Goal: Navigation & Orientation: Find specific page/section

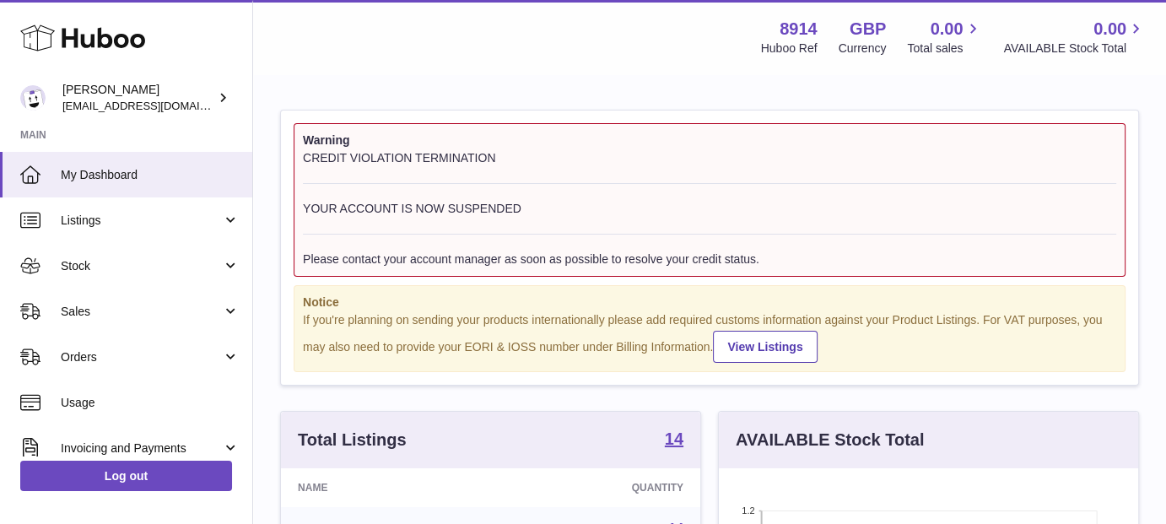
scroll to position [263, 419]
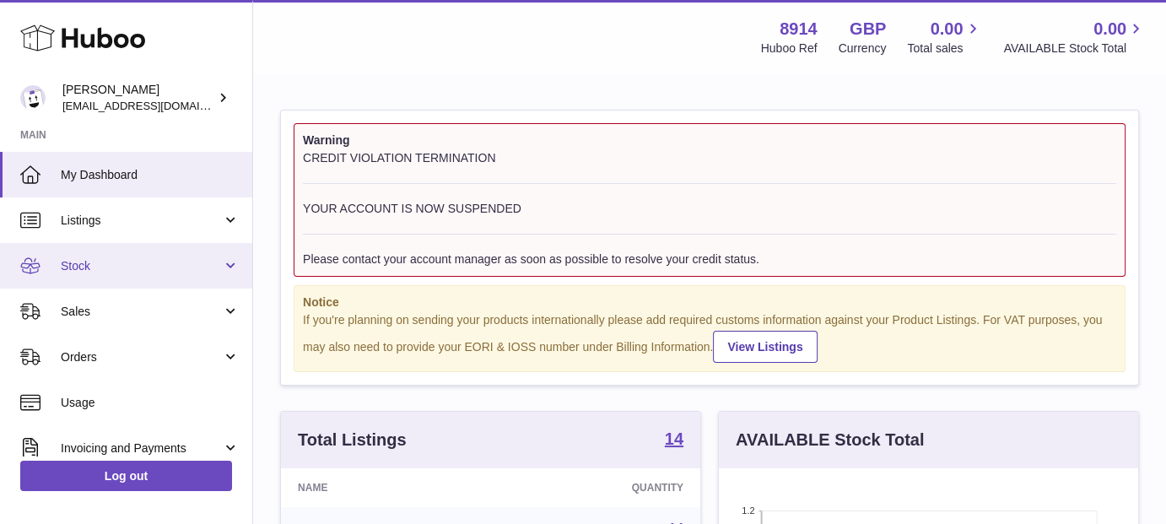
click at [159, 266] on span "Stock" at bounding box center [141, 266] width 161 height 16
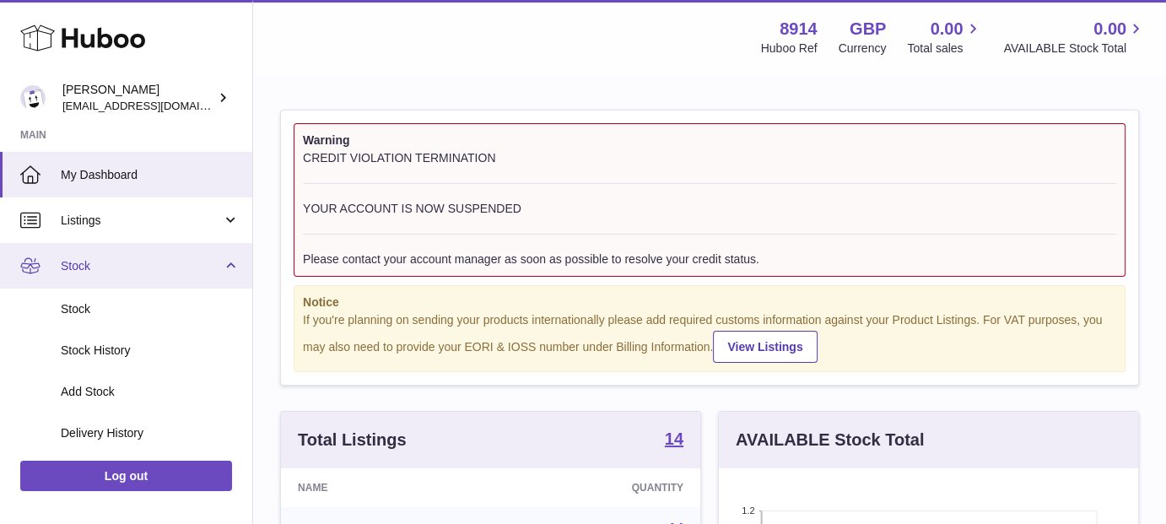
click at [161, 261] on span "Stock" at bounding box center [141, 266] width 161 height 16
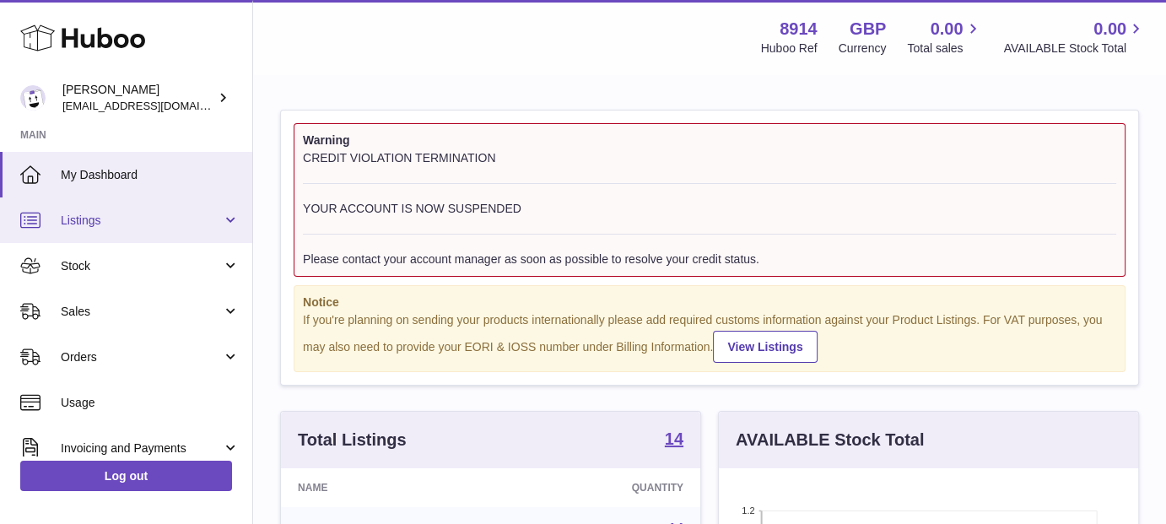
click at [148, 224] on span "Listings" at bounding box center [141, 221] width 161 height 16
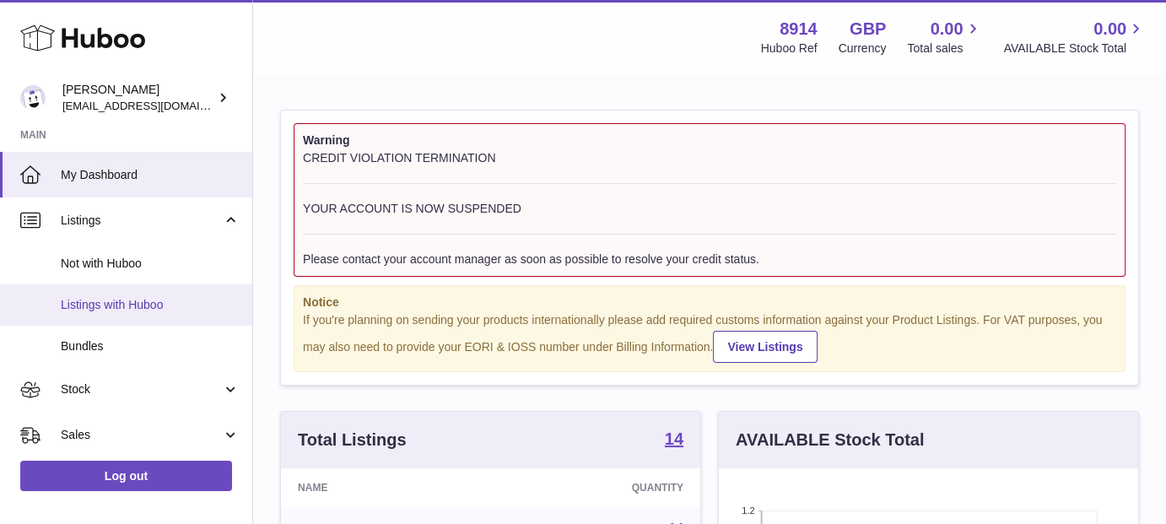
click at [148, 297] on span "Listings with Huboo" at bounding box center [150, 305] width 179 height 16
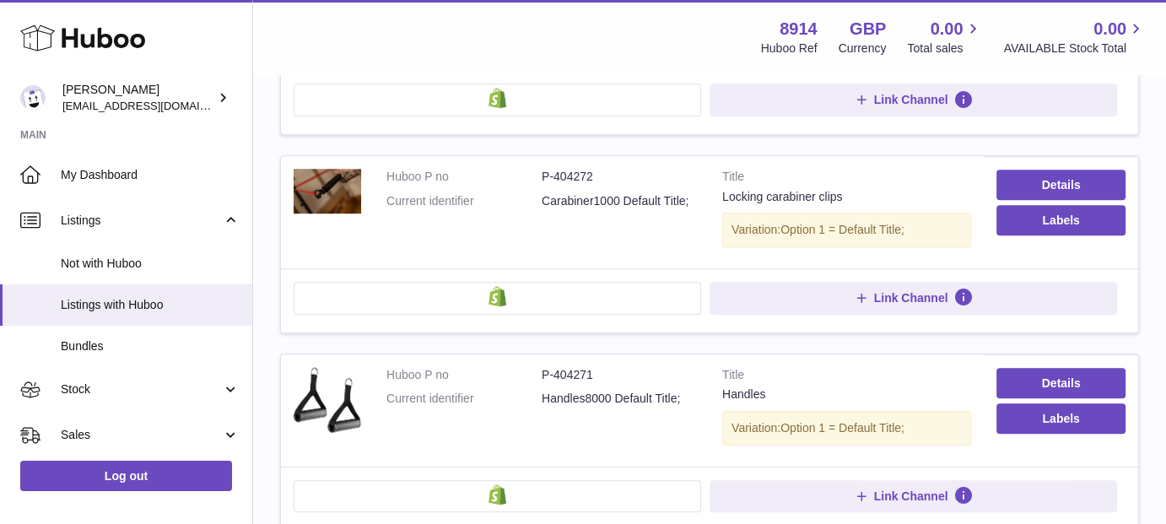
scroll to position [1574, 0]
